Goal: Navigation & Orientation: Understand site structure

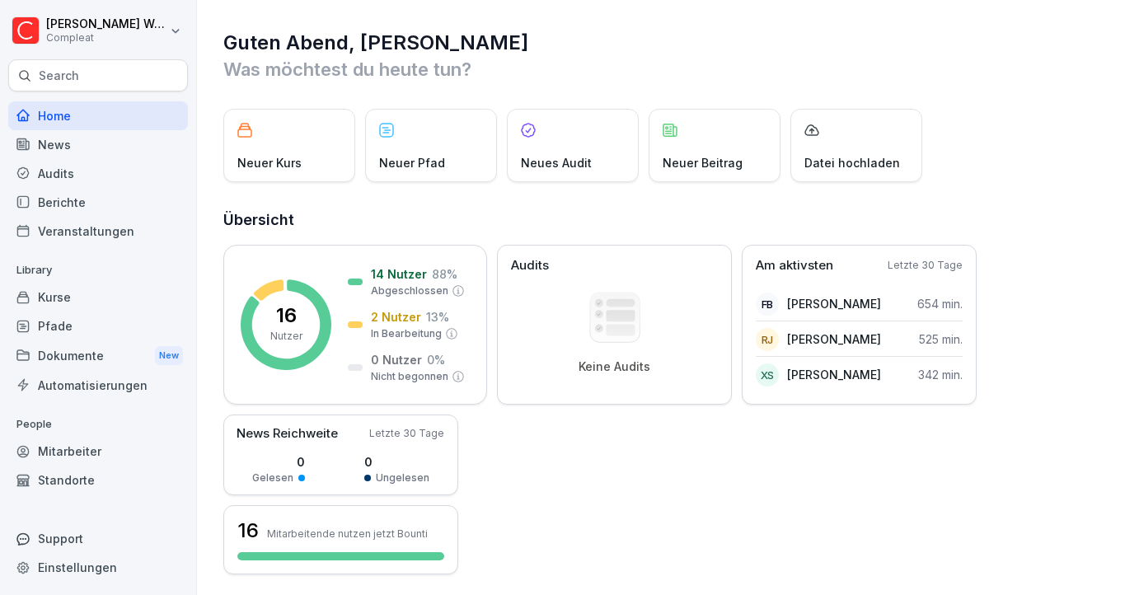
click at [71, 449] on div "Mitarbeiter" at bounding box center [98, 451] width 180 height 29
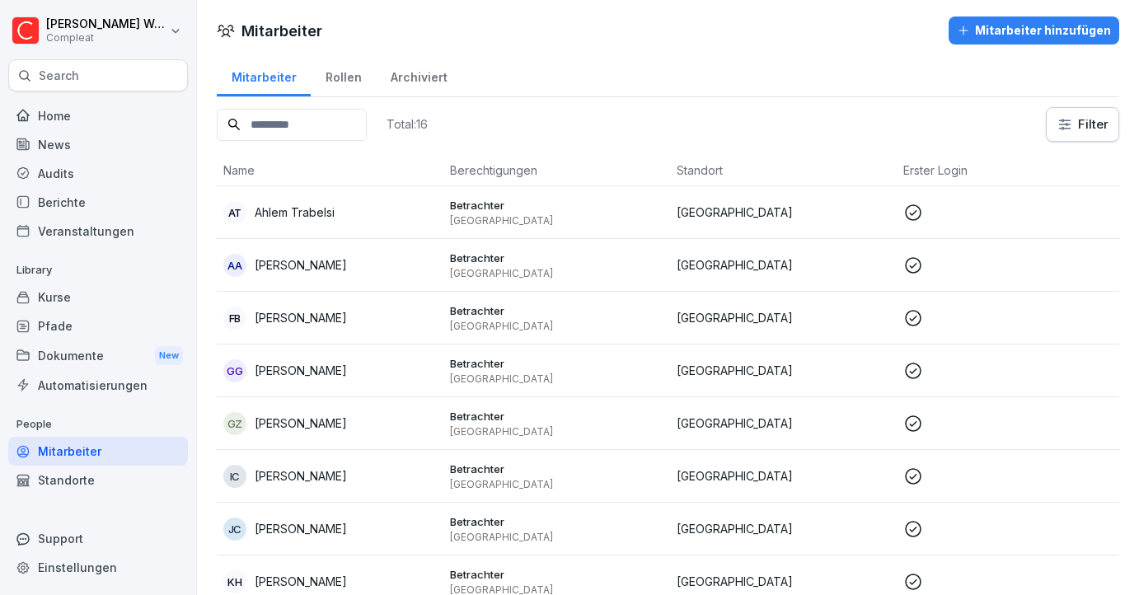
click at [77, 285] on div "Kurse" at bounding box center [98, 297] width 180 height 29
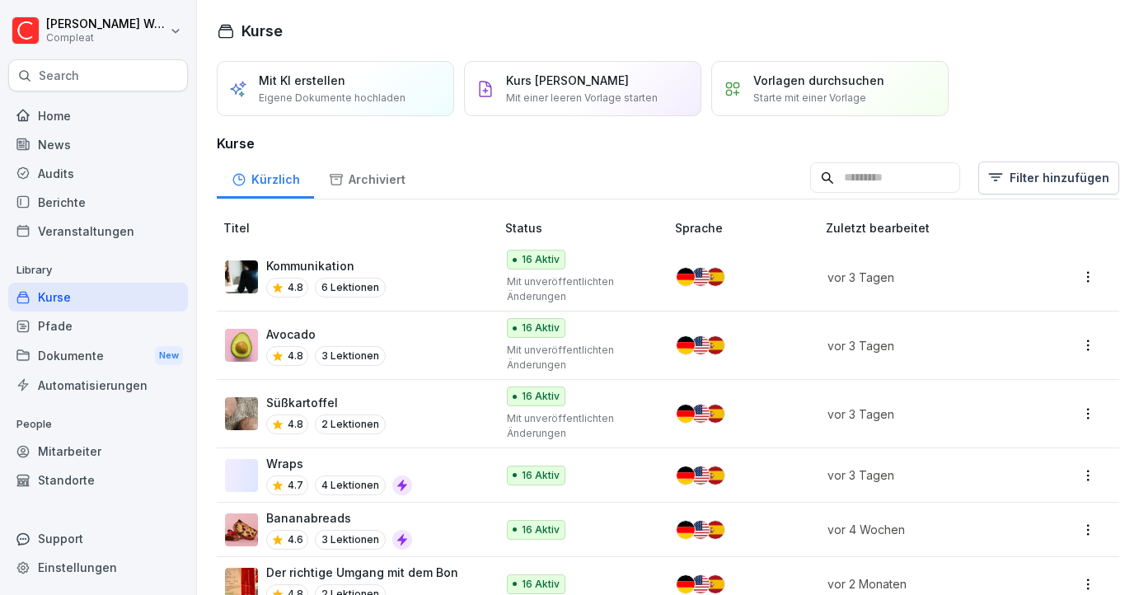
click at [68, 317] on div "Pfade" at bounding box center [98, 325] width 180 height 29
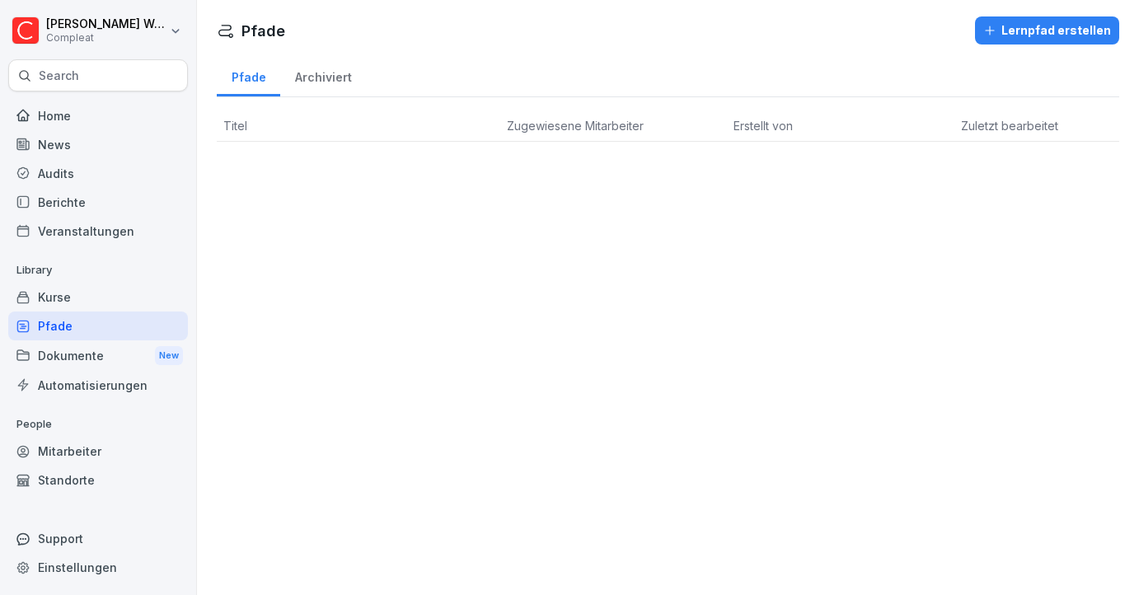
click at [95, 197] on div "Berichte" at bounding box center [98, 202] width 180 height 29
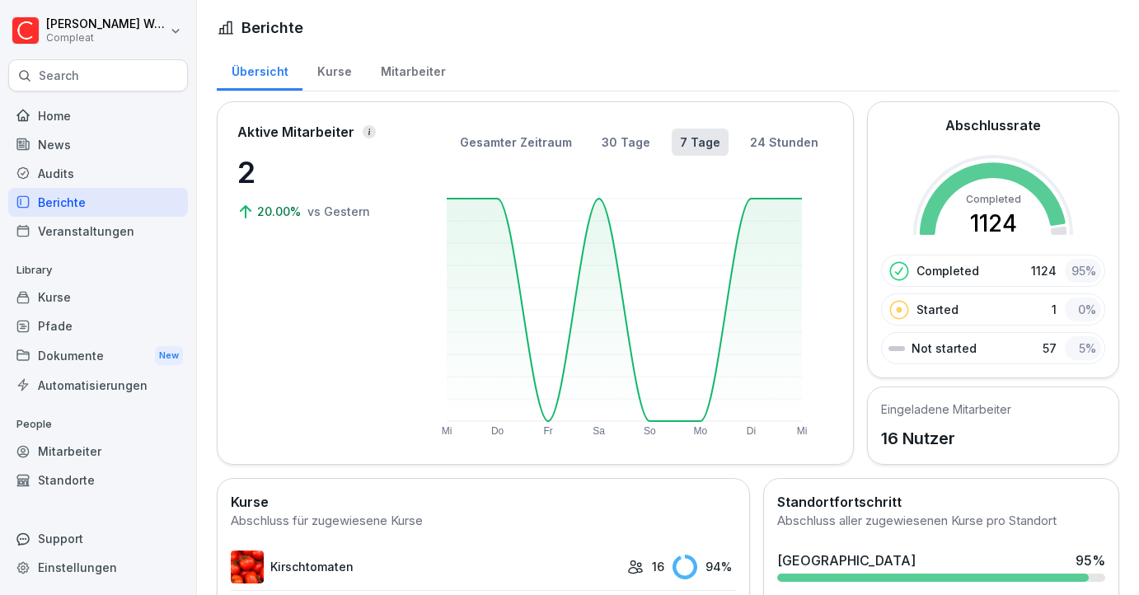
click at [400, 77] on div "Mitarbeiter" at bounding box center [413, 70] width 94 height 42
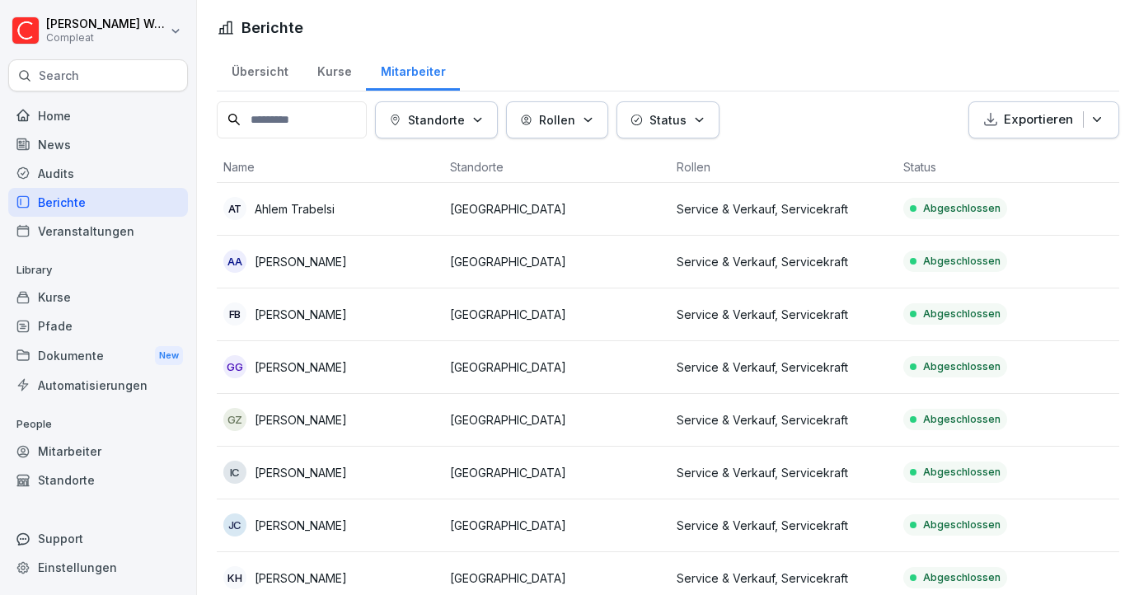
click at [311, 63] on div "Kurse" at bounding box center [333, 70] width 63 height 42
click at [274, 65] on div "Übersicht" at bounding box center [260, 70] width 86 height 42
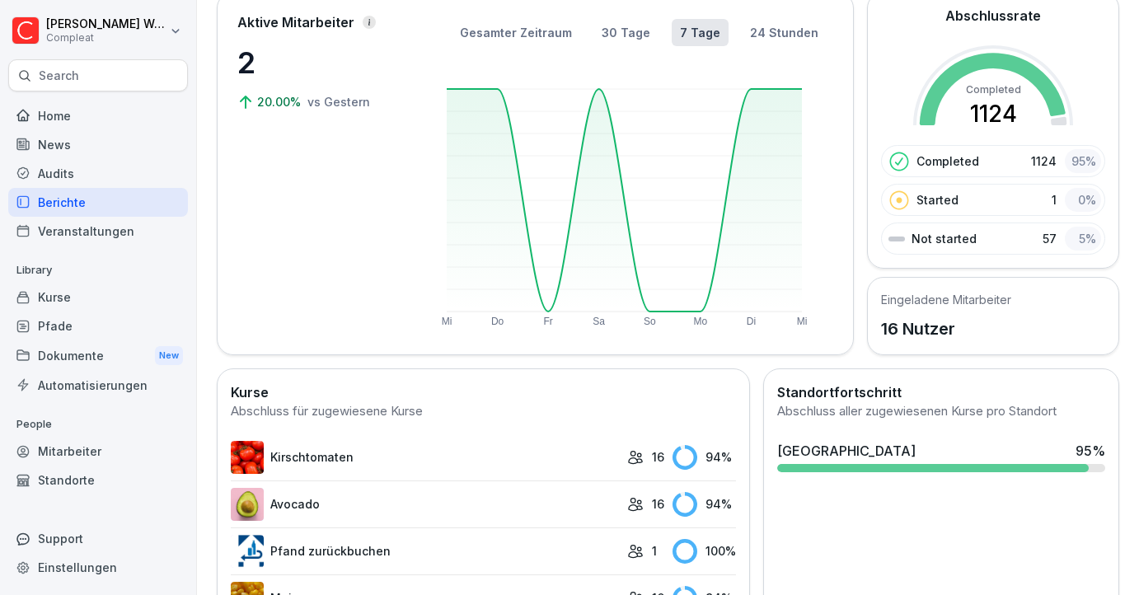
scroll to position [226, 0]
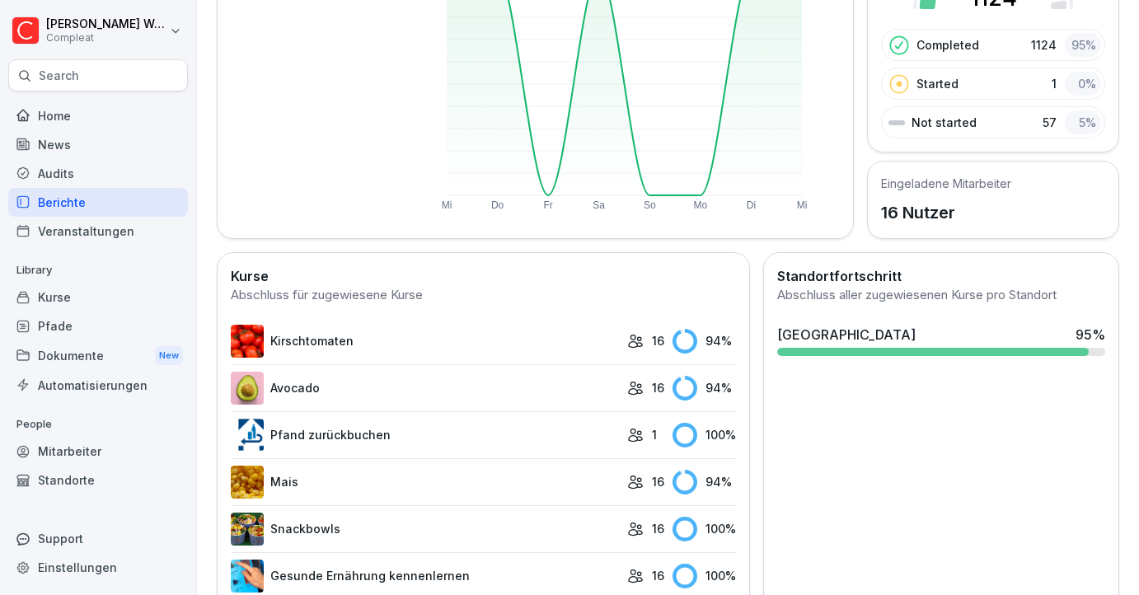
click at [876, 316] on div "Abgeschlossene Kursaufgaben 2340 Alle Kursaufgaben 2464" at bounding box center [947, 278] width 176 height 81
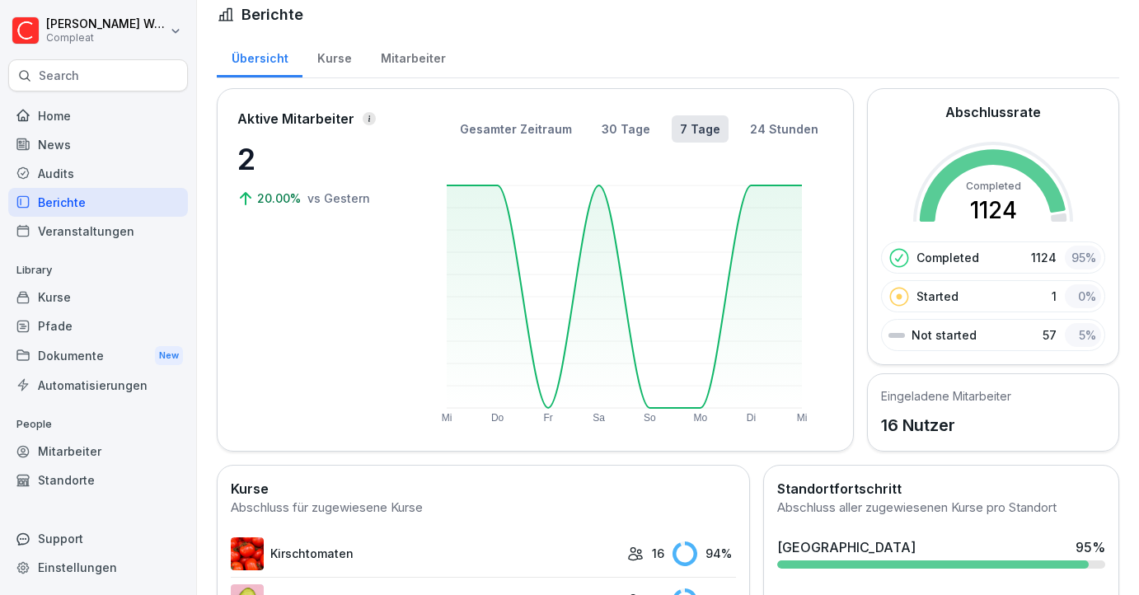
scroll to position [5, 0]
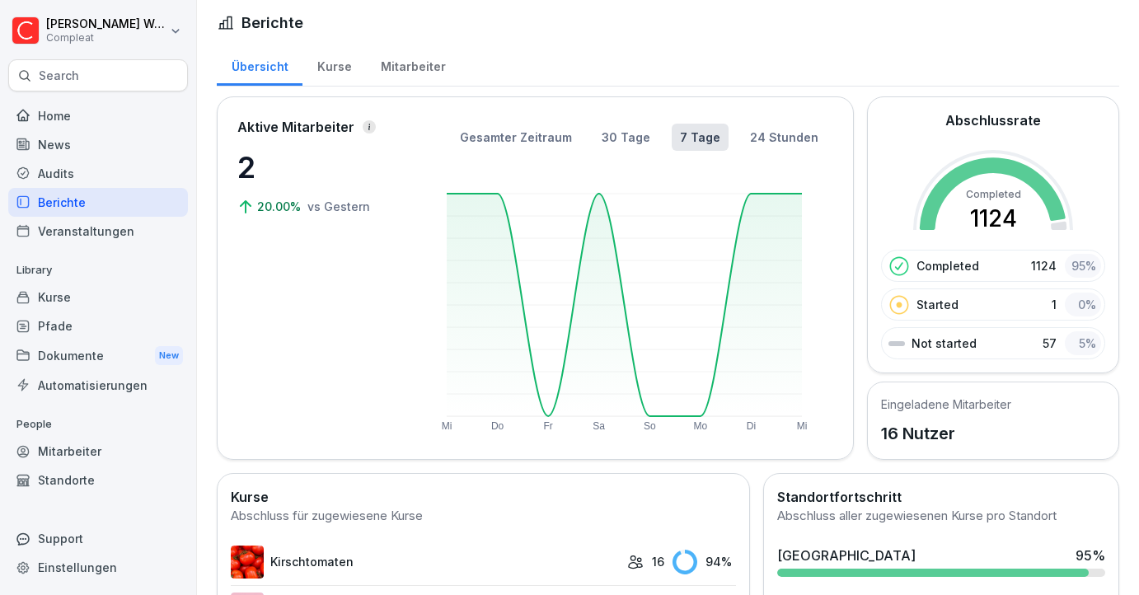
click at [428, 48] on div "Mitarbeiter" at bounding box center [413, 65] width 94 height 42
